Goal: Complete application form

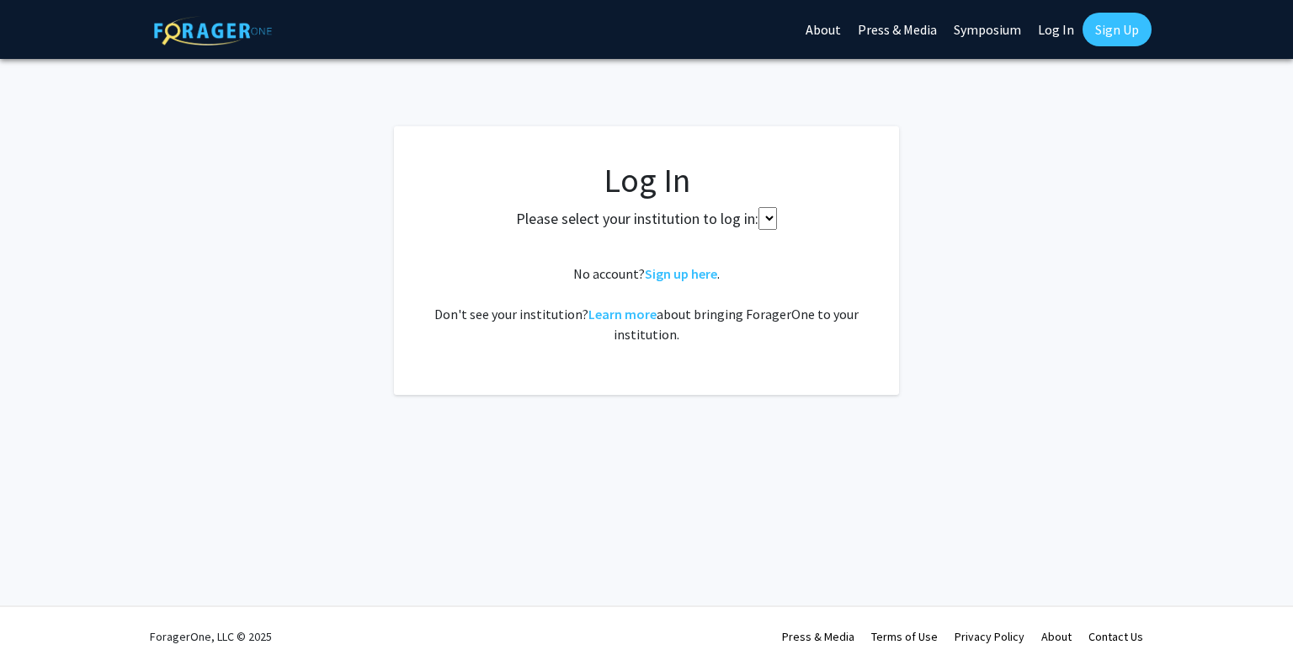
click at [760, 219] on select at bounding box center [767, 218] width 19 height 23
click at [764, 227] on select at bounding box center [767, 218] width 19 height 23
select select
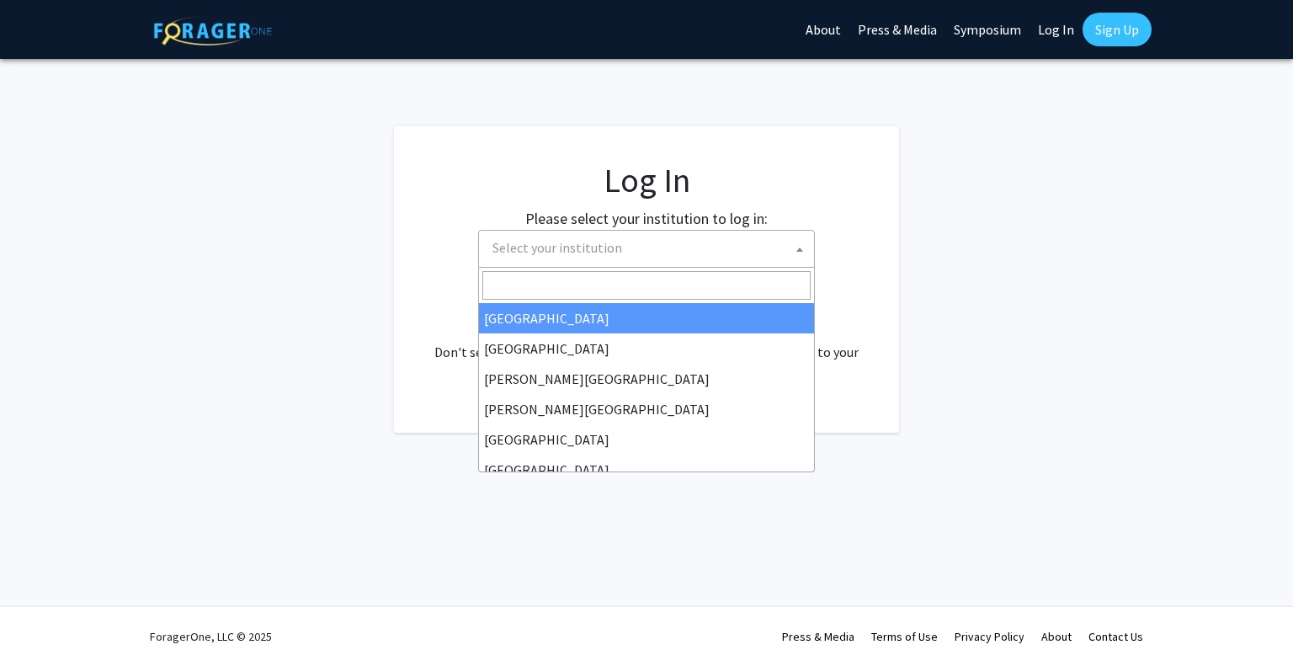
click at [744, 237] on span "Select your institution" at bounding box center [650, 248] width 328 height 35
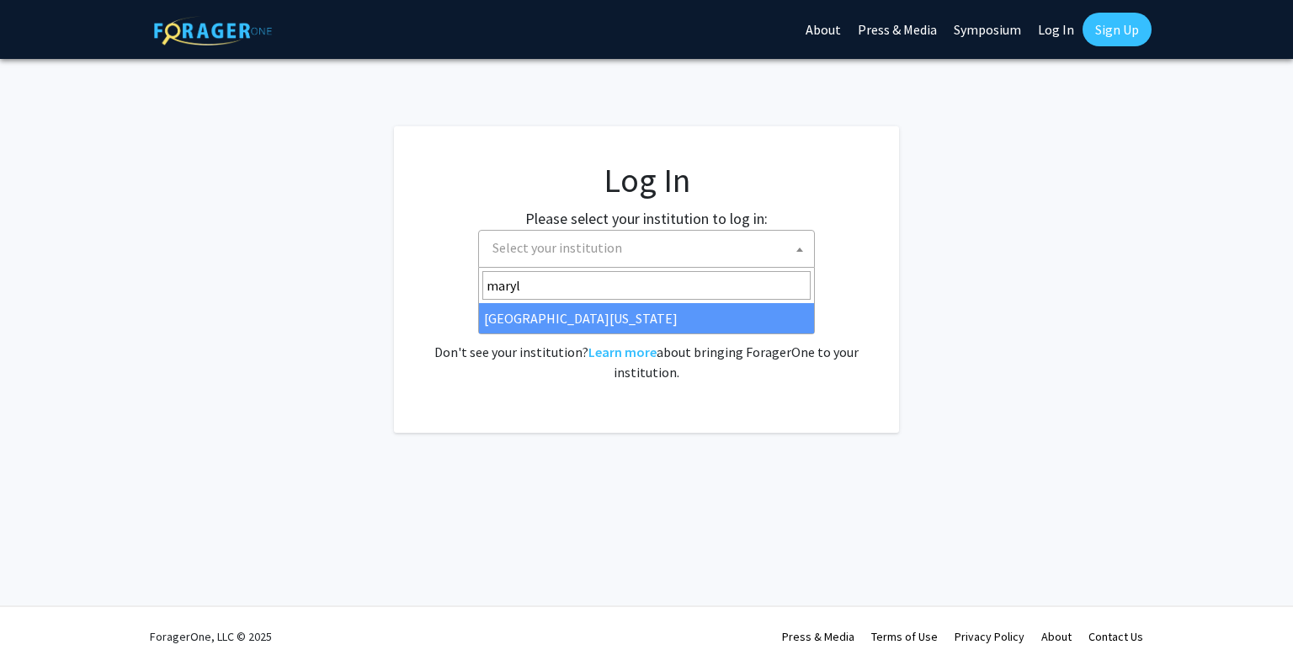
type input "maryl"
select select "31"
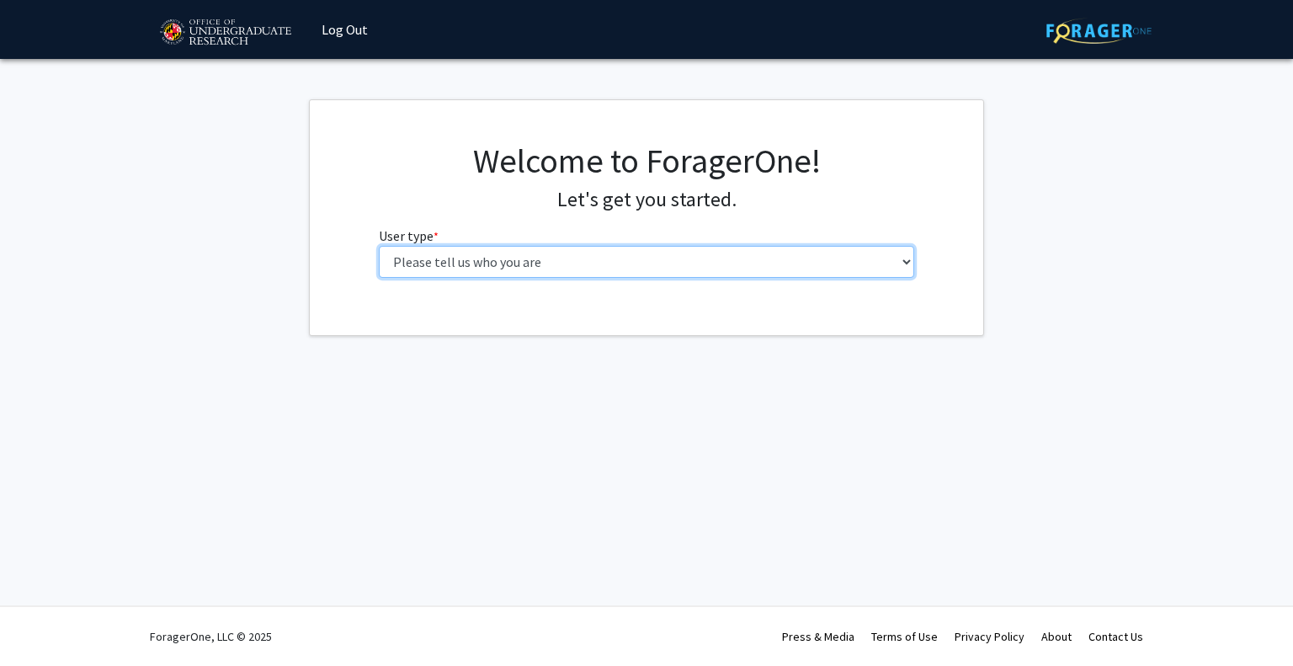
click at [625, 268] on select "Please tell us who you are Undergraduate Student Master's Student Doctoral Cand…" at bounding box center [647, 262] width 536 height 32
select select "1: undergrad"
click at [379, 246] on select "Please tell us who you are Undergraduate Student Master's Student Doctoral Cand…" at bounding box center [647, 262] width 536 height 32
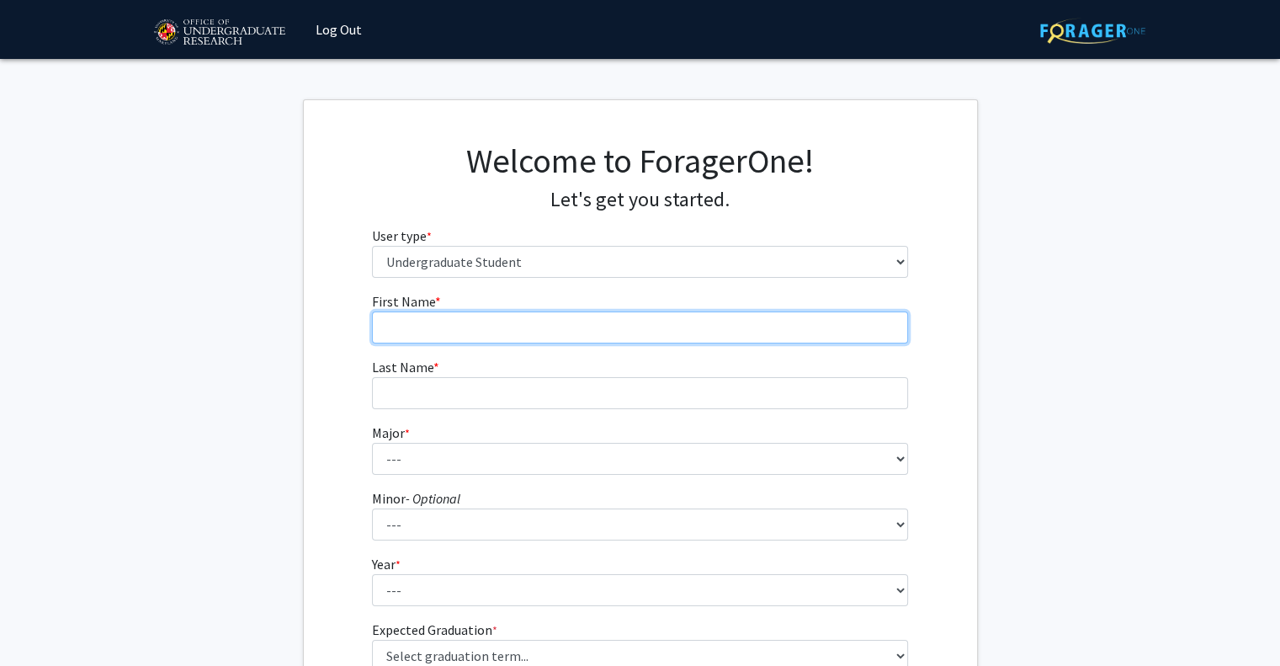
click at [500, 317] on input "First Name * required" at bounding box center [640, 327] width 536 height 32
type input "[PERSON_NAME]"
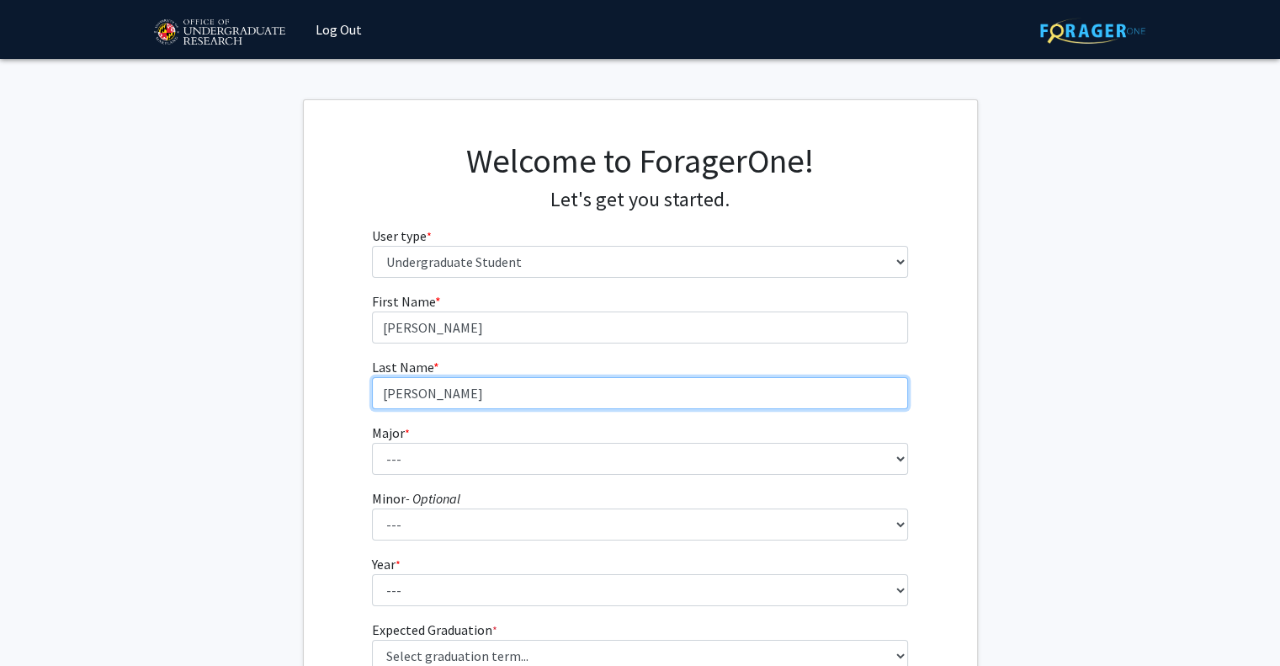
type input "[PERSON_NAME]"
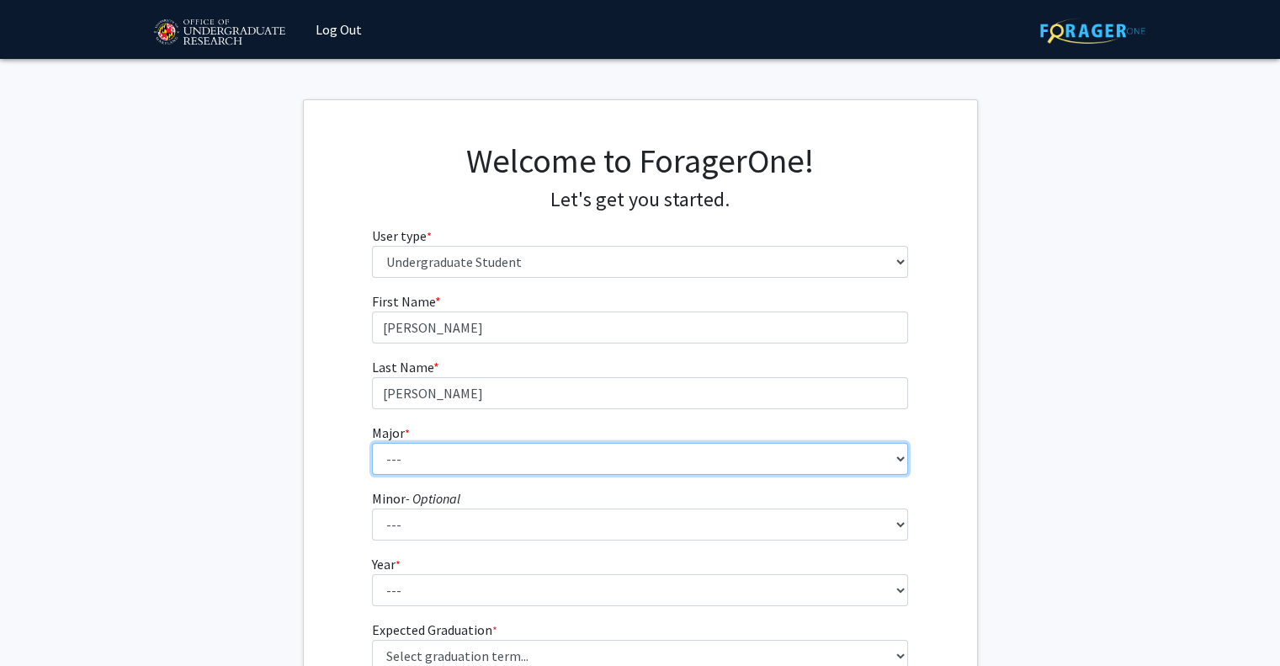
click at [436, 463] on select "--- Accounting Aerospace Engineering African American and Africana Studies Agri…" at bounding box center [640, 459] width 536 height 32
select select "16: 2317"
click at [372, 443] on select "--- Accounting Aerospace Engineering African American and Africana Studies Agri…" at bounding box center [640, 459] width 536 height 32
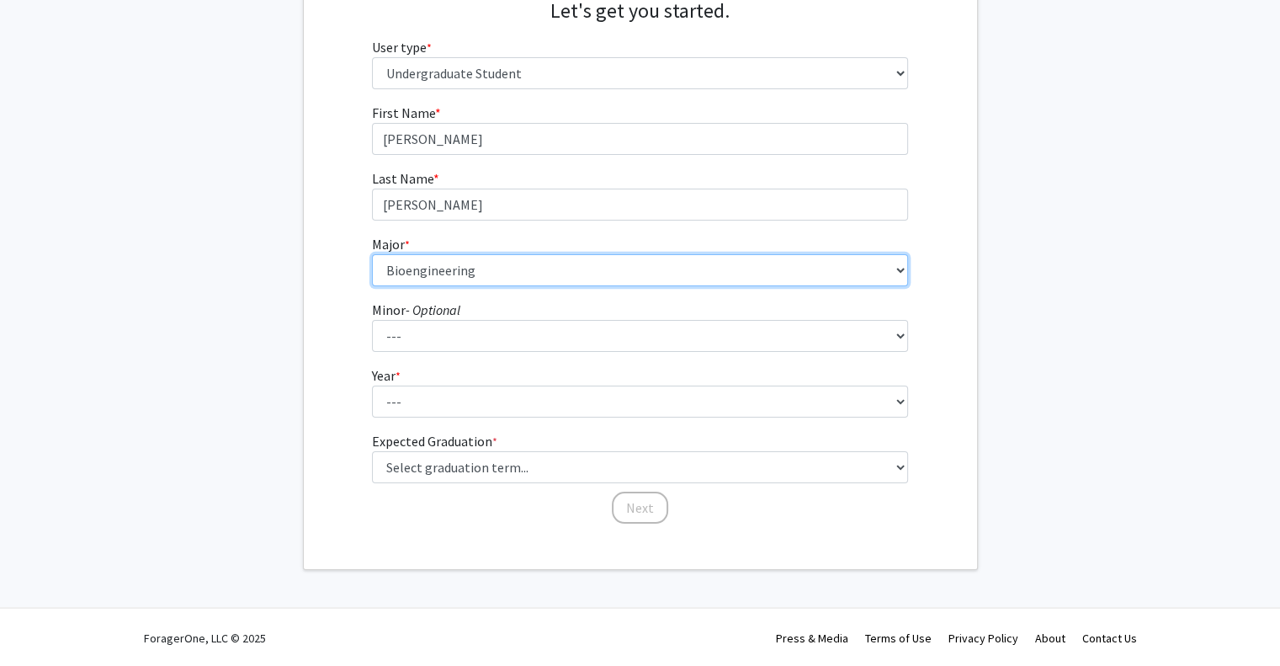
scroll to position [189, 0]
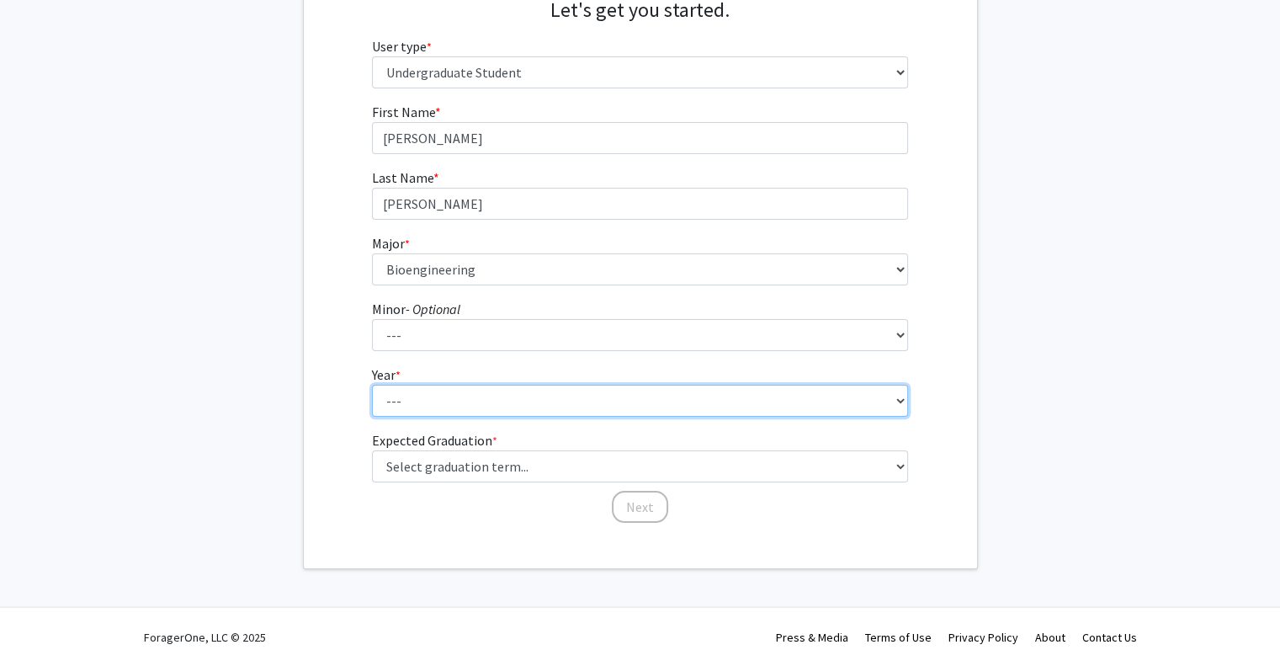
click at [412, 386] on select "--- First-year Sophomore Junior Senior Postbaccalaureate Certificate" at bounding box center [640, 401] width 536 height 32
select select "2: sophomore"
click at [372, 385] on select "--- First-year Sophomore Junior Senior Postbaccalaureate Certificate" at bounding box center [640, 401] width 536 height 32
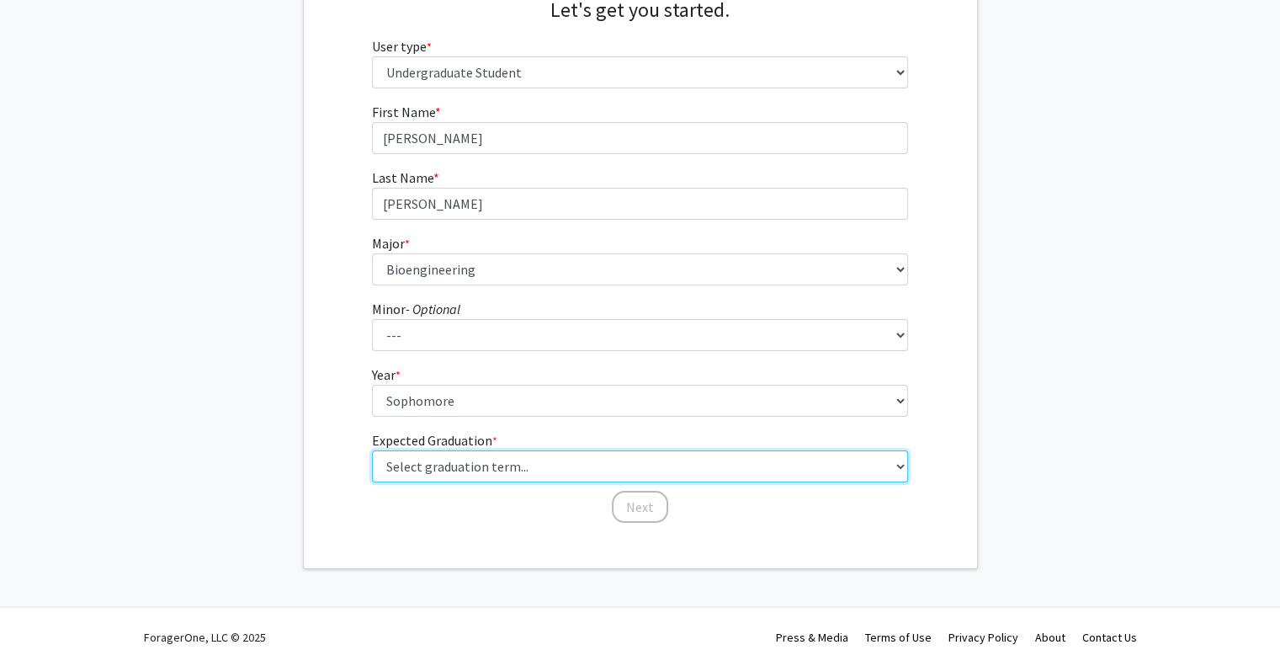
click at [461, 457] on select "Select graduation term... Spring 2025 Summer 2025 Fall 2025 Winter 2025 Spring …" at bounding box center [640, 466] width 536 height 32
select select "13: spring_2028"
click at [372, 450] on select "Select graduation term... Spring 2025 Summer 2025 Fall 2025 Winter 2025 Spring …" at bounding box center [640, 466] width 536 height 32
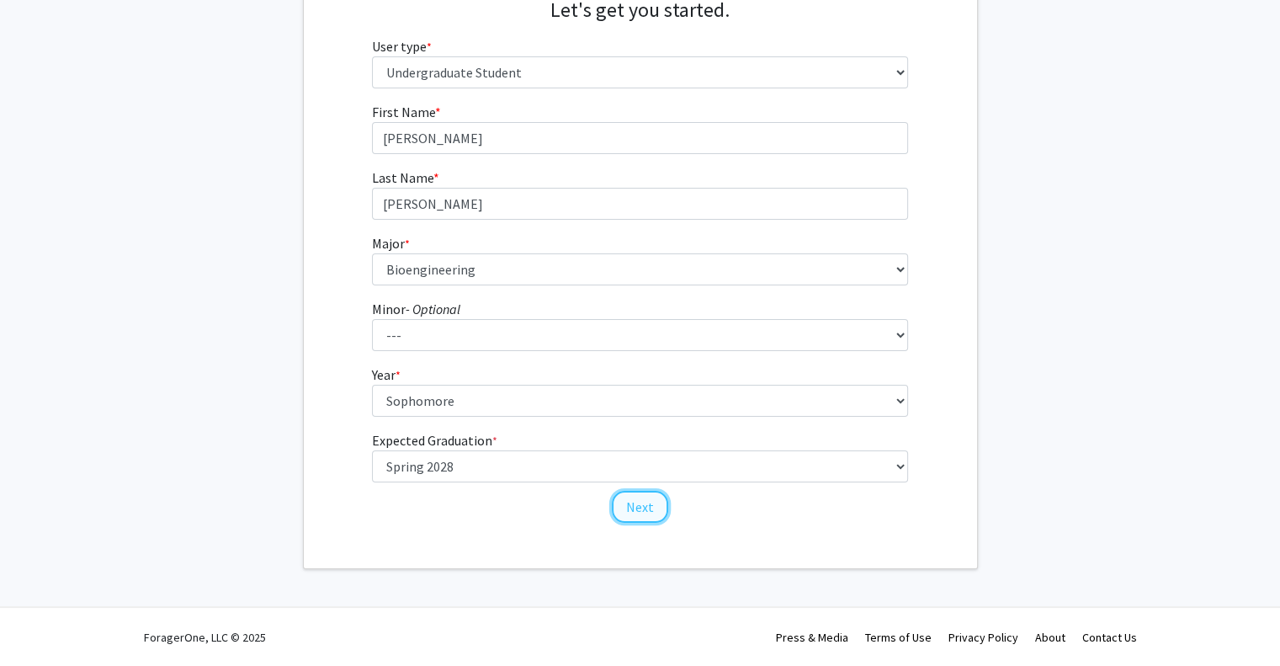
click at [640, 503] on button "Next" at bounding box center [640, 507] width 56 height 32
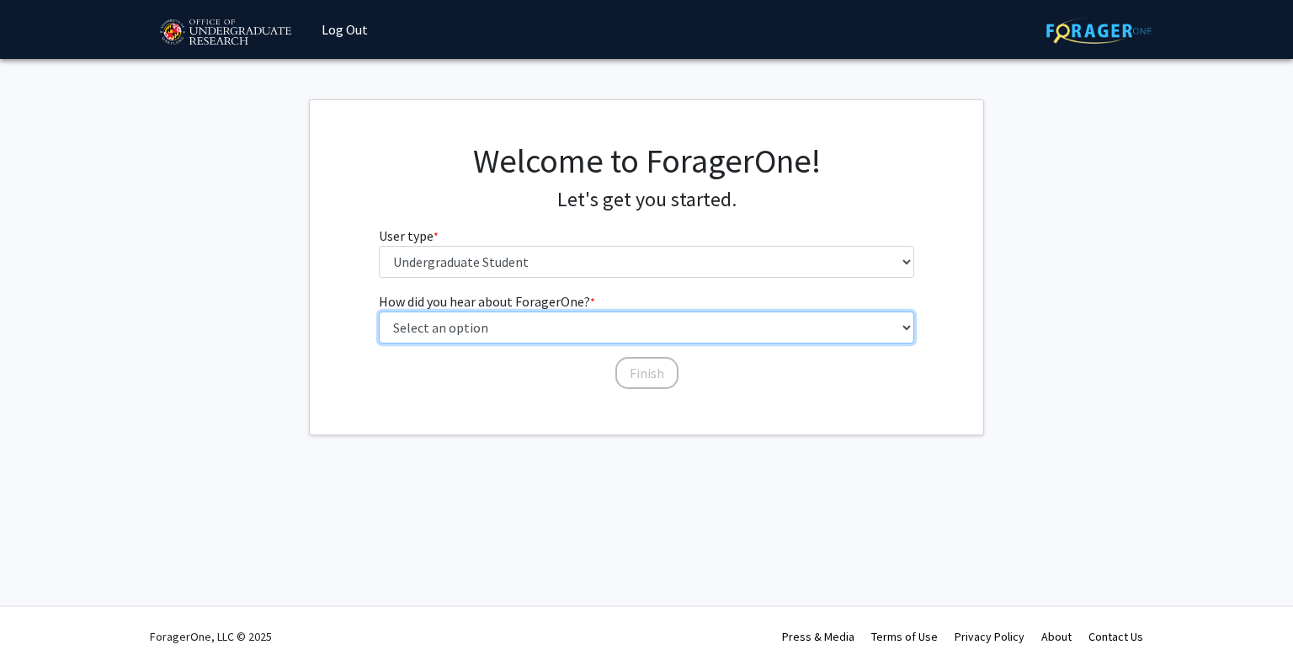
click at [485, 319] on select "Select an option Peer/student recommendation Faculty/staff recommendation Unive…" at bounding box center [647, 327] width 536 height 32
select select "2: faculty_recommendation"
click at [379, 311] on select "Select an option Peer/student recommendation Faculty/staff recommendation Unive…" at bounding box center [647, 327] width 536 height 32
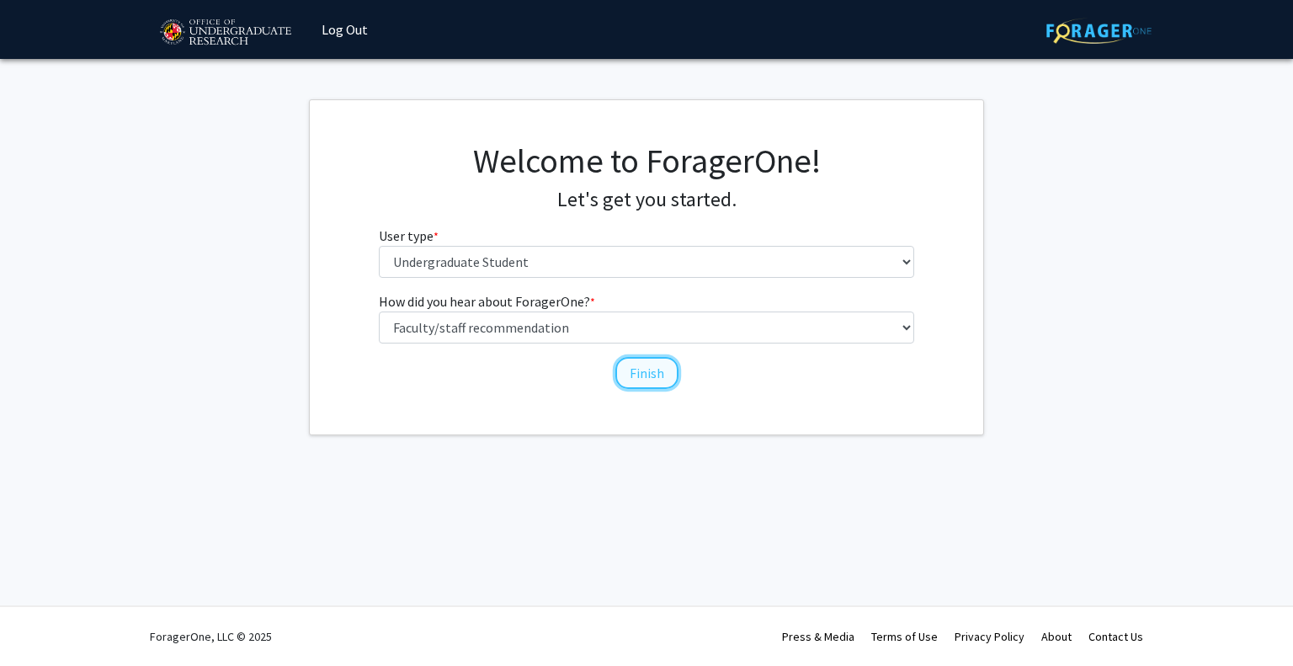
click at [640, 373] on button "Finish" at bounding box center [646, 373] width 63 height 32
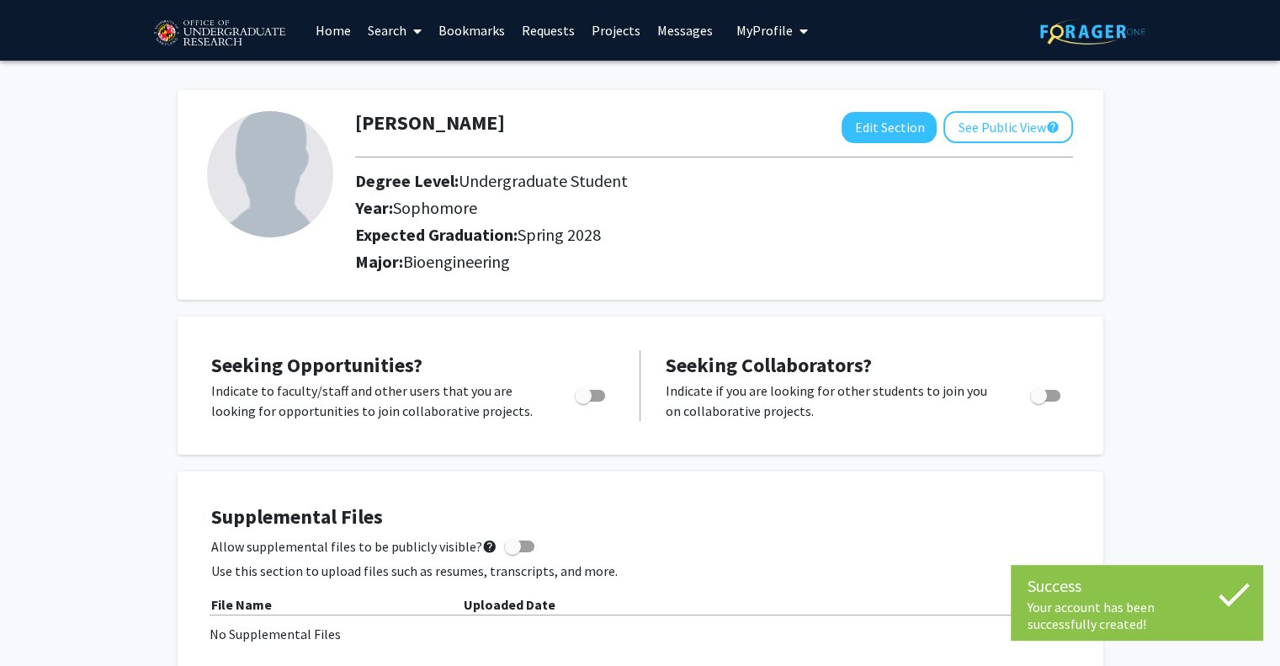
click at [228, 177] on img at bounding box center [270, 174] width 126 height 126
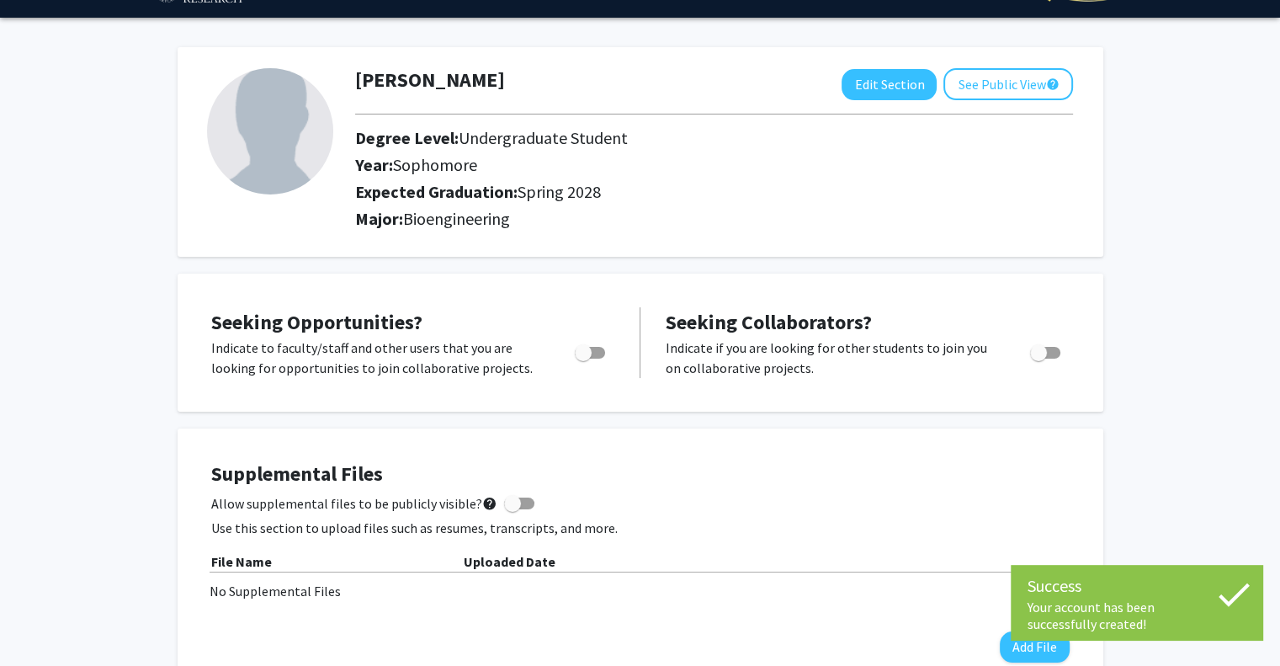
scroll to position [168, 0]
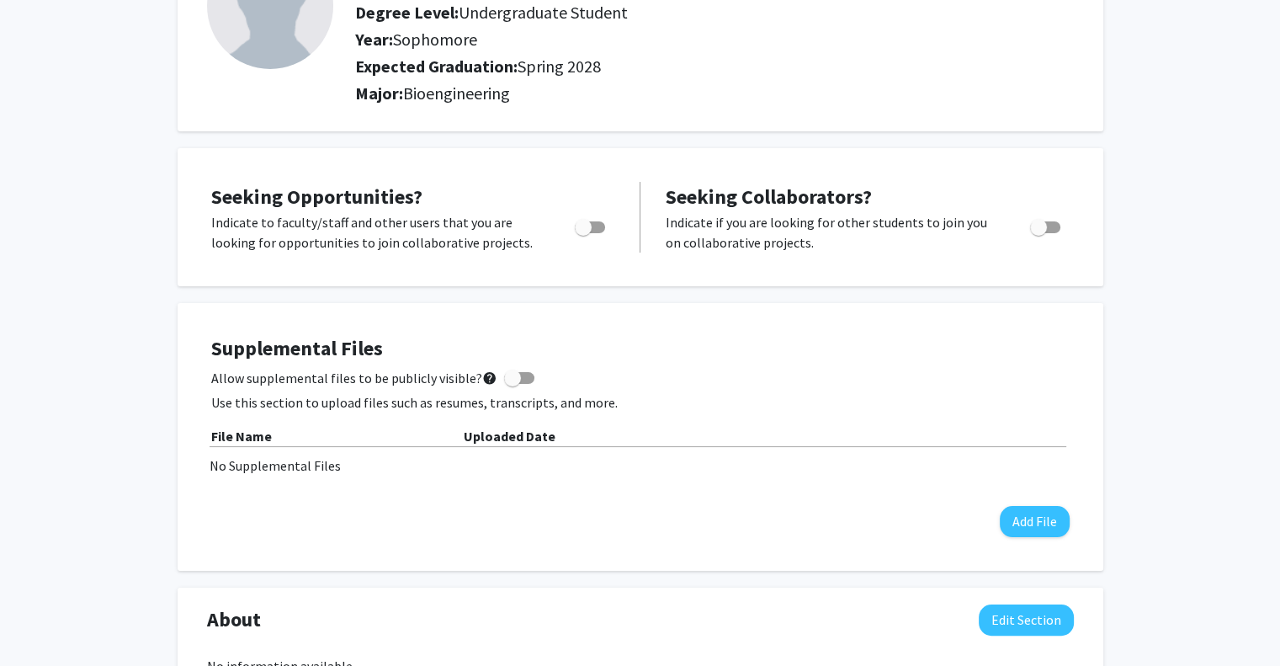
click at [598, 236] on div at bounding box center [592, 232] width 72 height 40
click at [591, 221] on span "Toggle" at bounding box center [590, 227] width 30 height 12
click at [583, 233] on input "Are you actively seeking opportunities?" at bounding box center [582, 233] width 1 height 1
checkbox input "true"
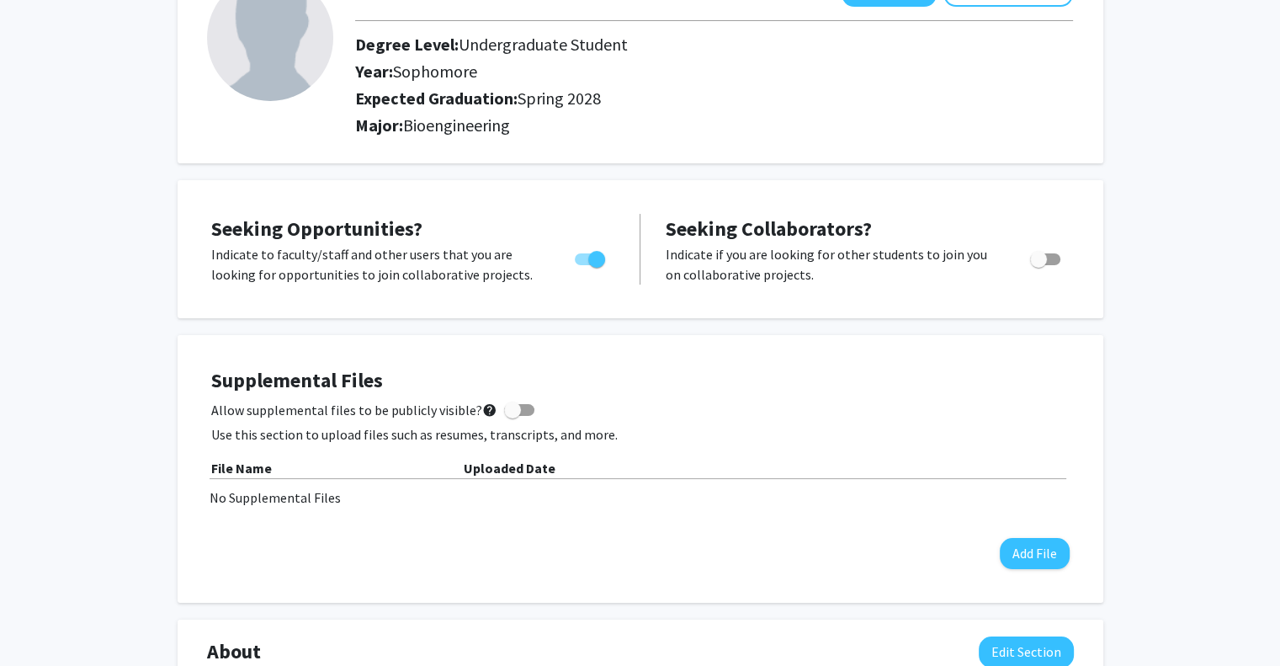
scroll to position [421, 0]
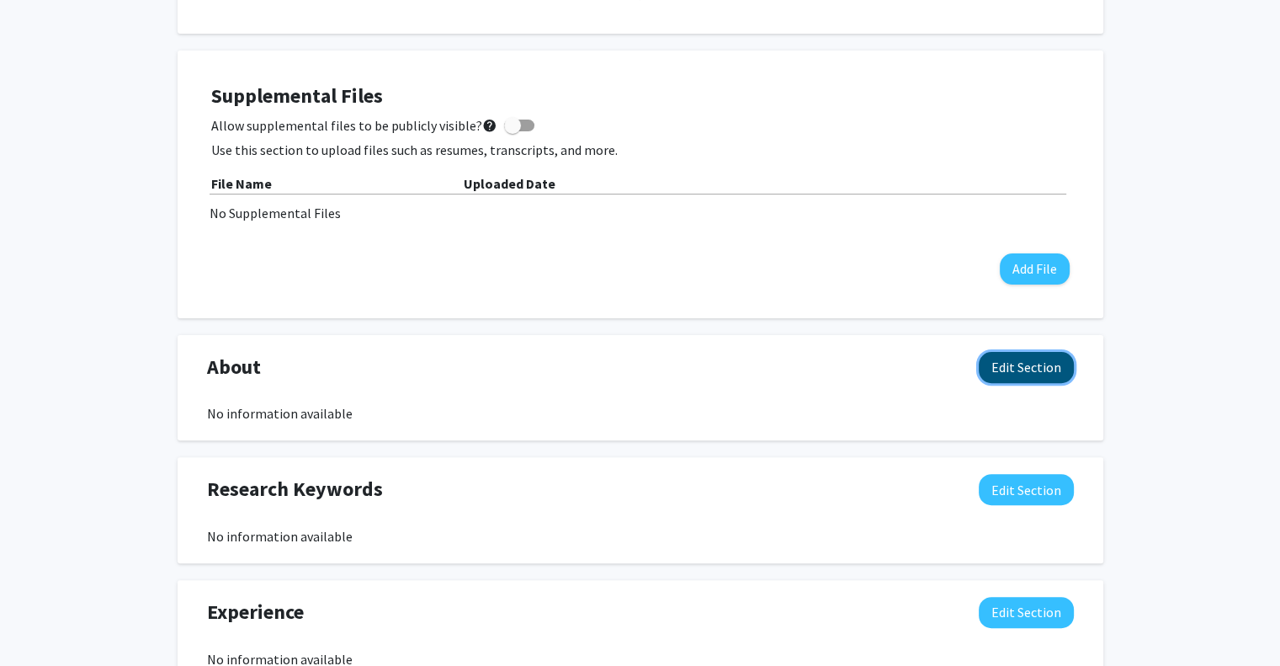
click at [1017, 368] on button "Edit Section" at bounding box center [1026, 367] width 95 height 31
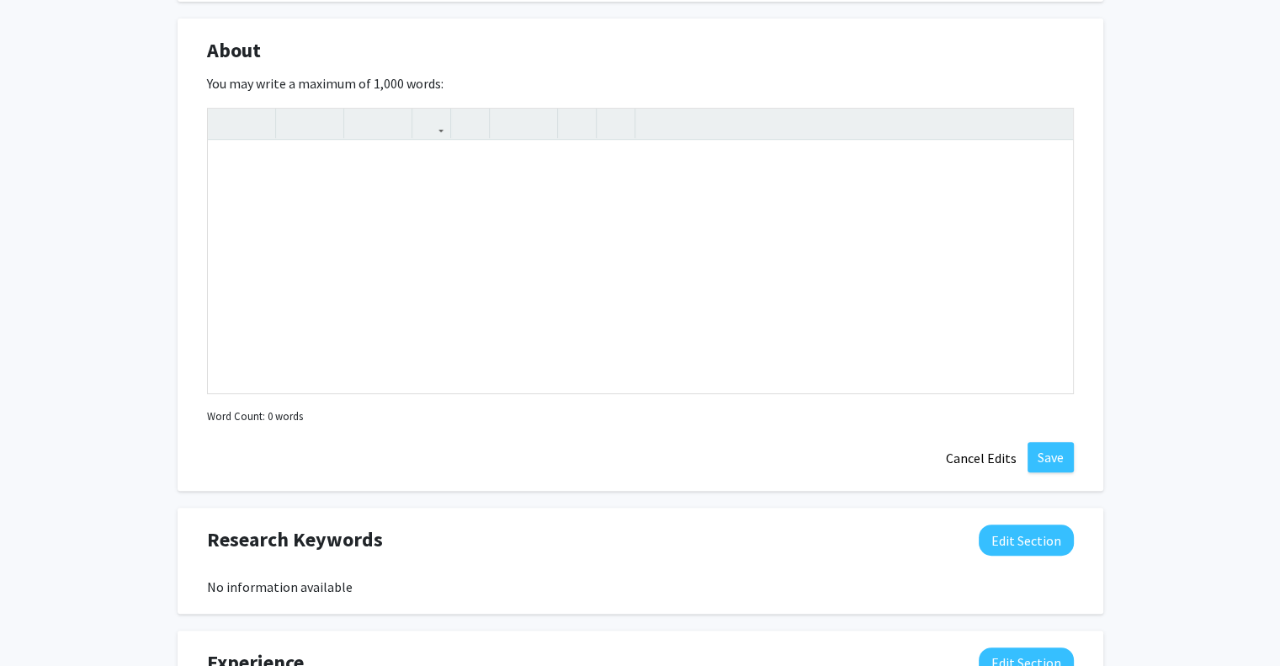
scroll to position [842, 0]
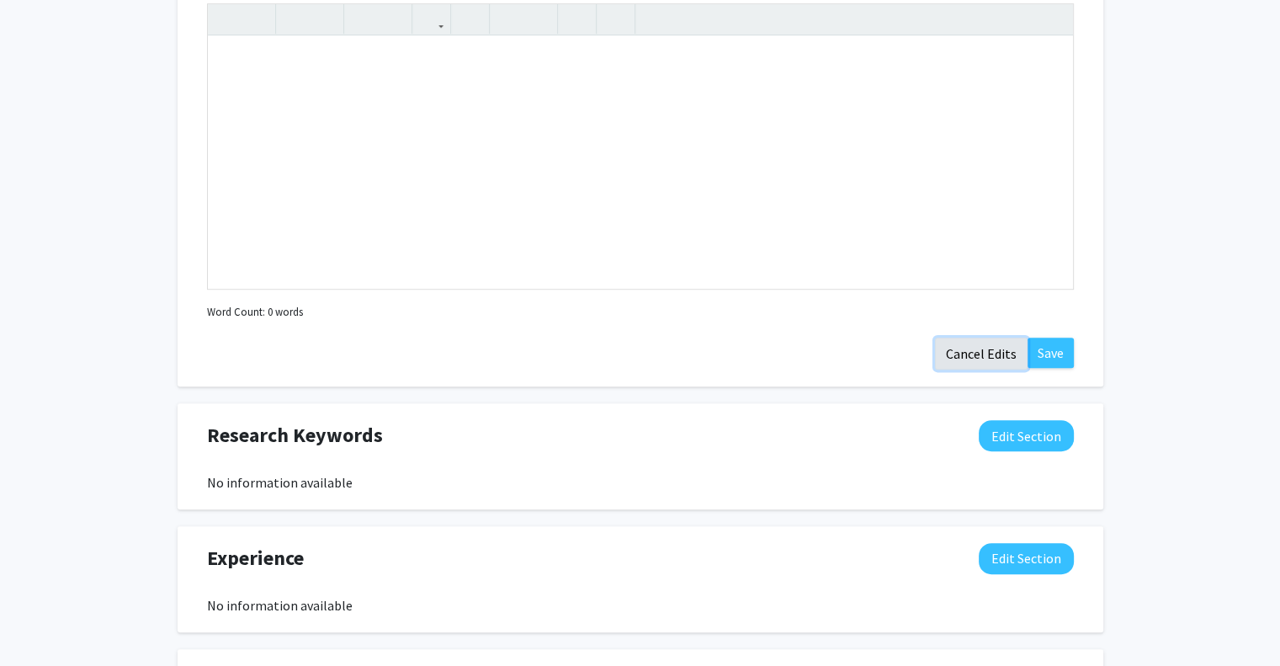
click at [981, 350] on button "Cancel Edits" at bounding box center [981, 354] width 93 height 32
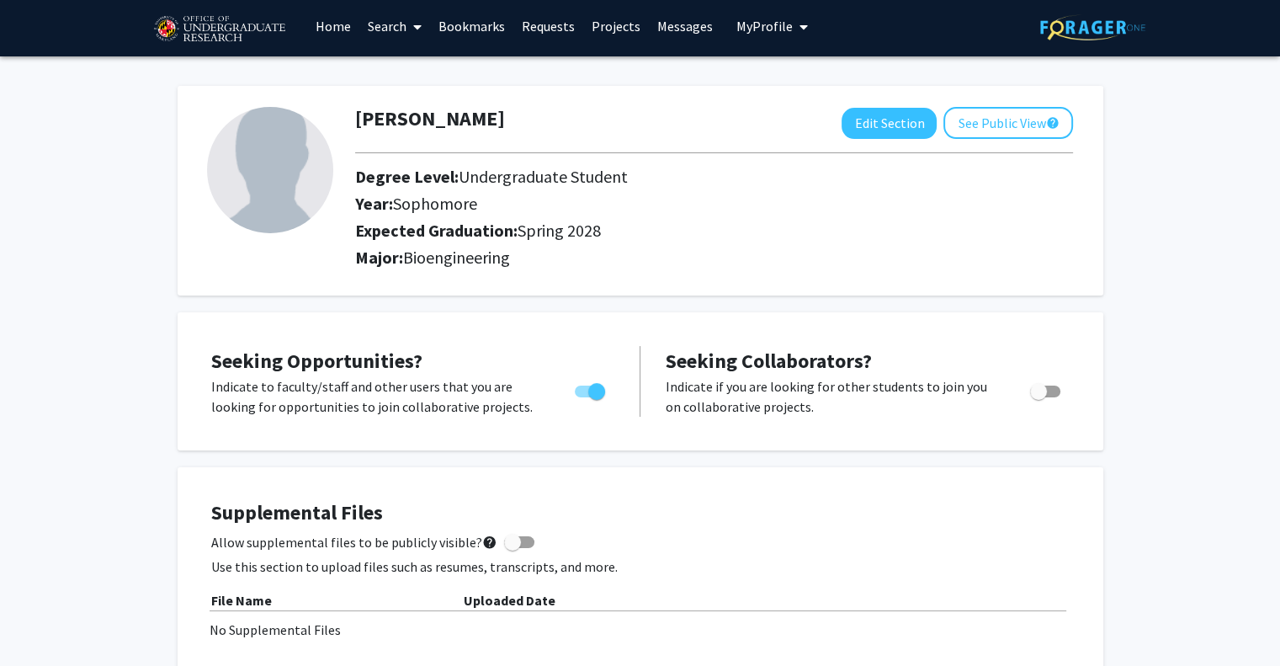
scroll to position [0, 0]
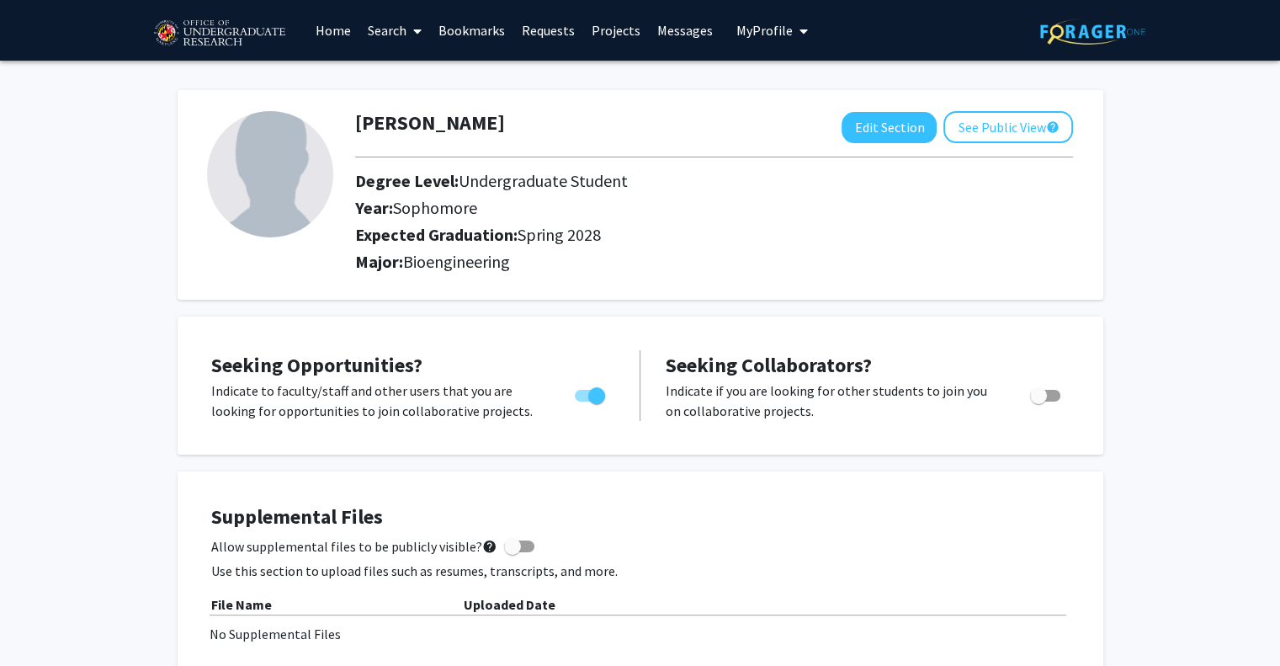
click at [780, 34] on span "My Profile" at bounding box center [765, 30] width 56 height 17
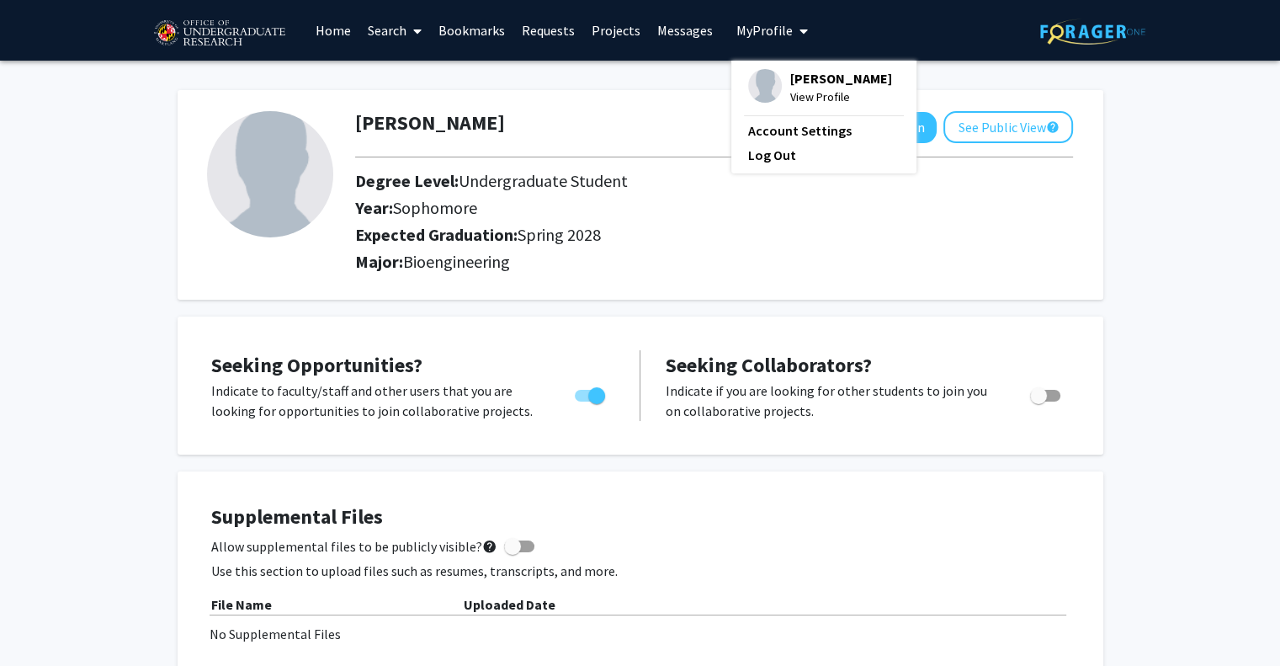
click at [793, 33] on span "My profile dropdown to access profile and logout" at bounding box center [800, 31] width 15 height 59
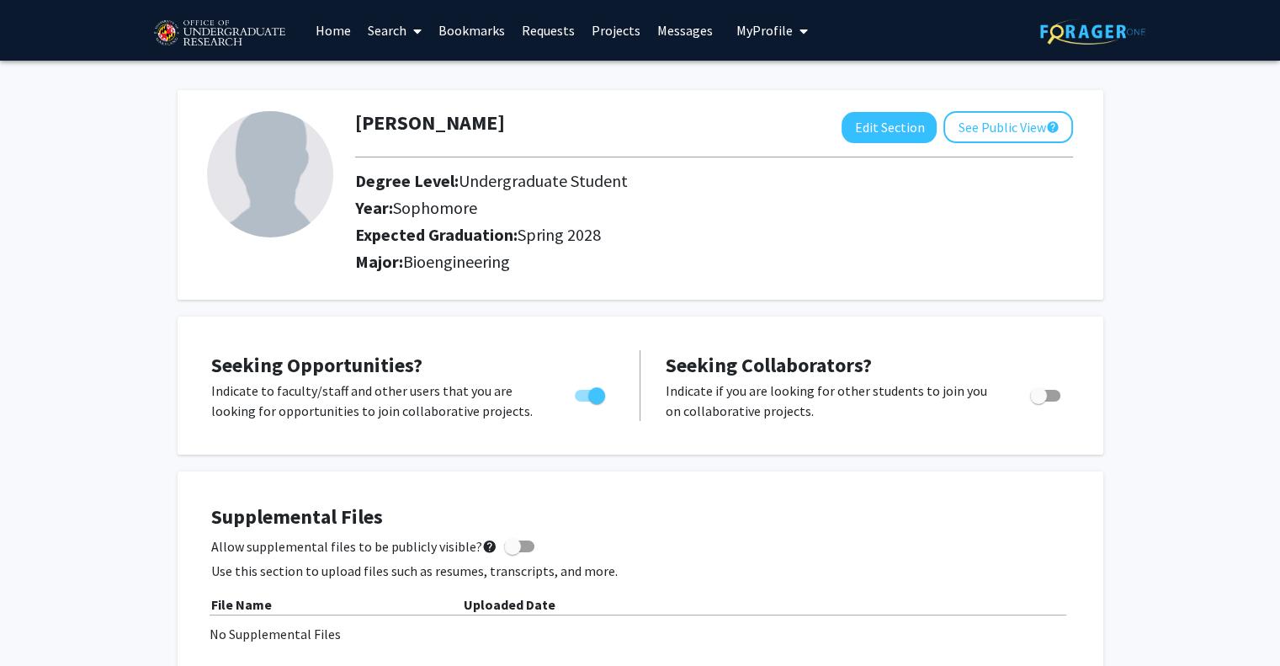
click at [400, 34] on link "Search" at bounding box center [394, 30] width 71 height 59
drag, startPoint x: 401, startPoint y: 33, endPoint x: 420, endPoint y: 34, distance: 19.4
click at [401, 33] on link "Search" at bounding box center [394, 30] width 71 height 59
